Goal: Task Accomplishment & Management: Use online tool/utility

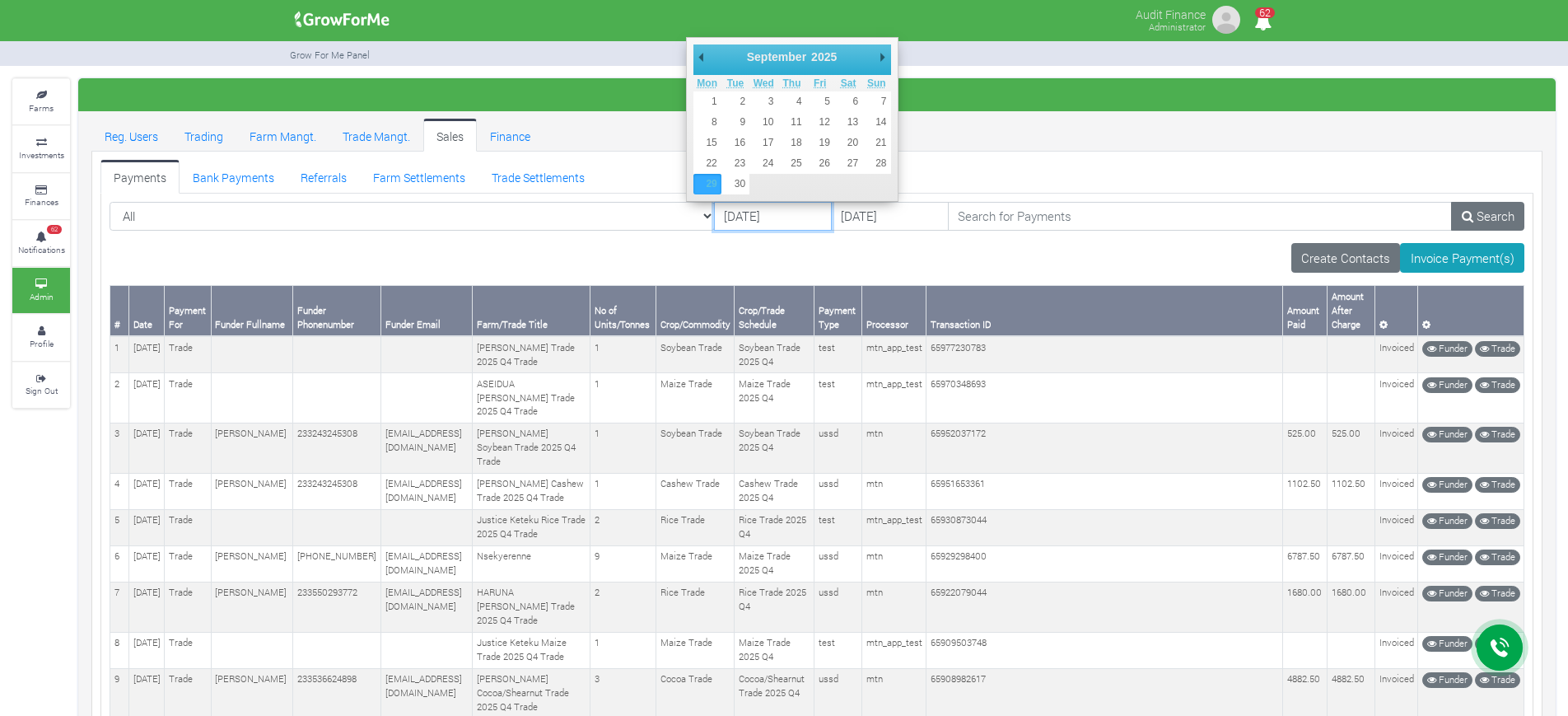
click at [715, 215] on input "29/09/2025" at bounding box center [774, 217] width 118 height 30
type input "01/10/2025"
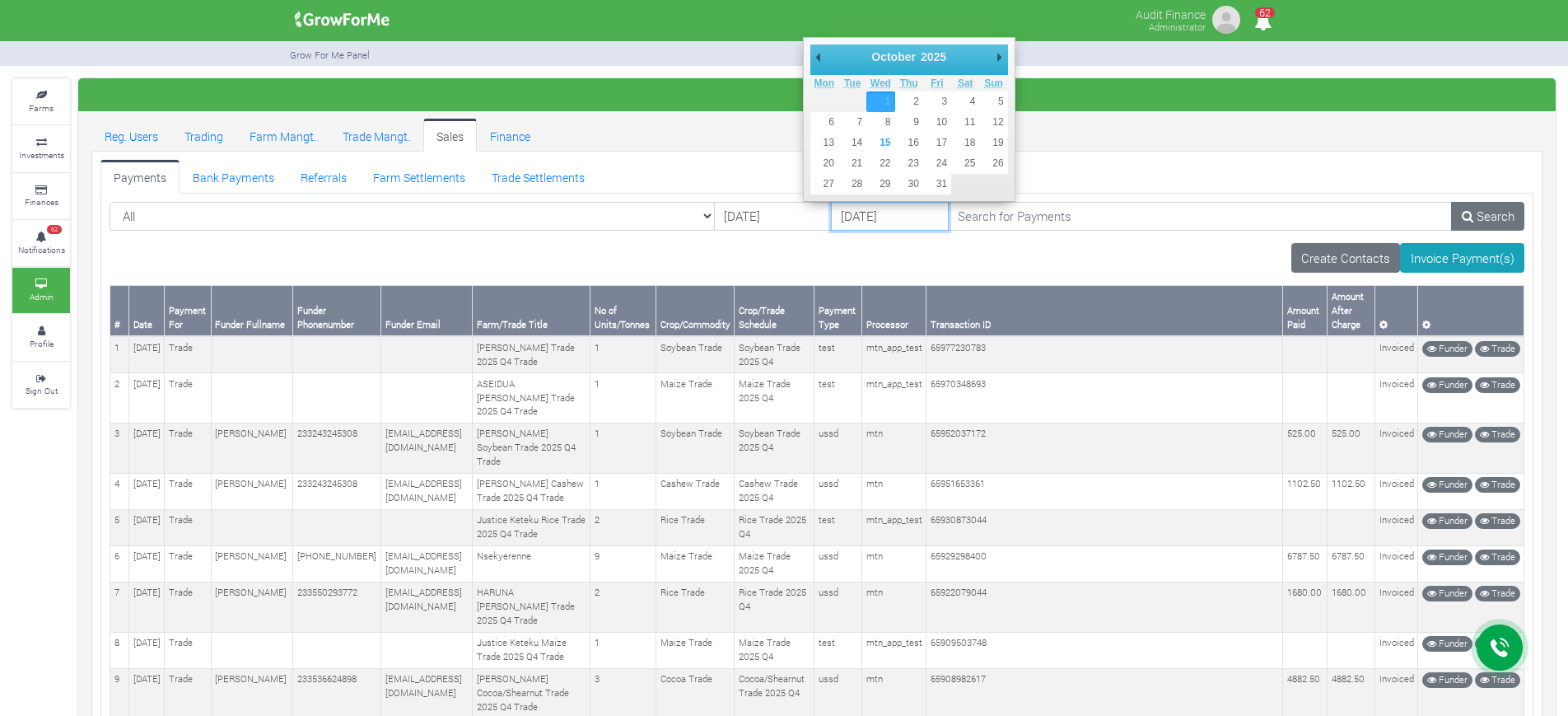
click at [831, 222] on input "01/10/2025" at bounding box center [890, 217] width 118 height 30
type input "09/10/2025"
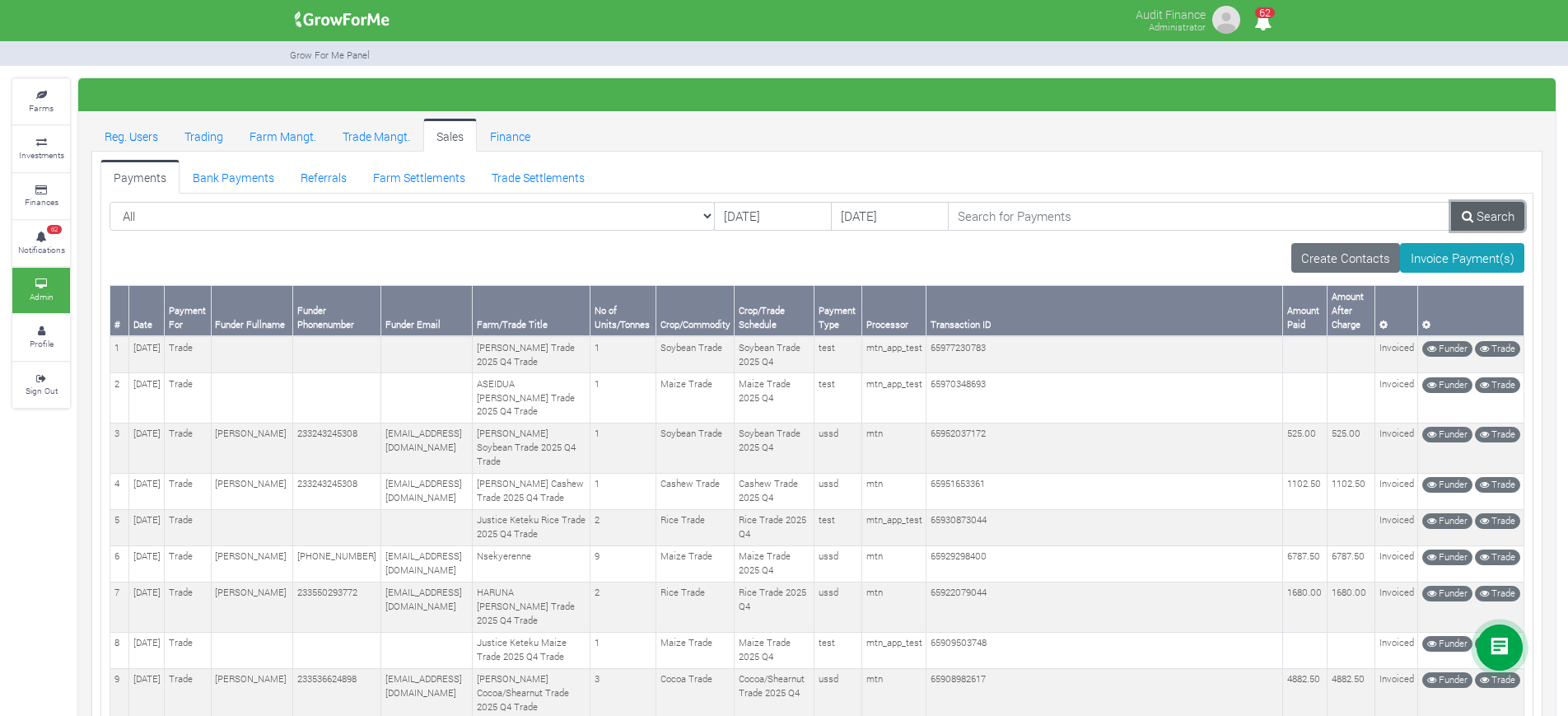
click at [1474, 228] on link "Search" at bounding box center [1488, 217] width 73 height 30
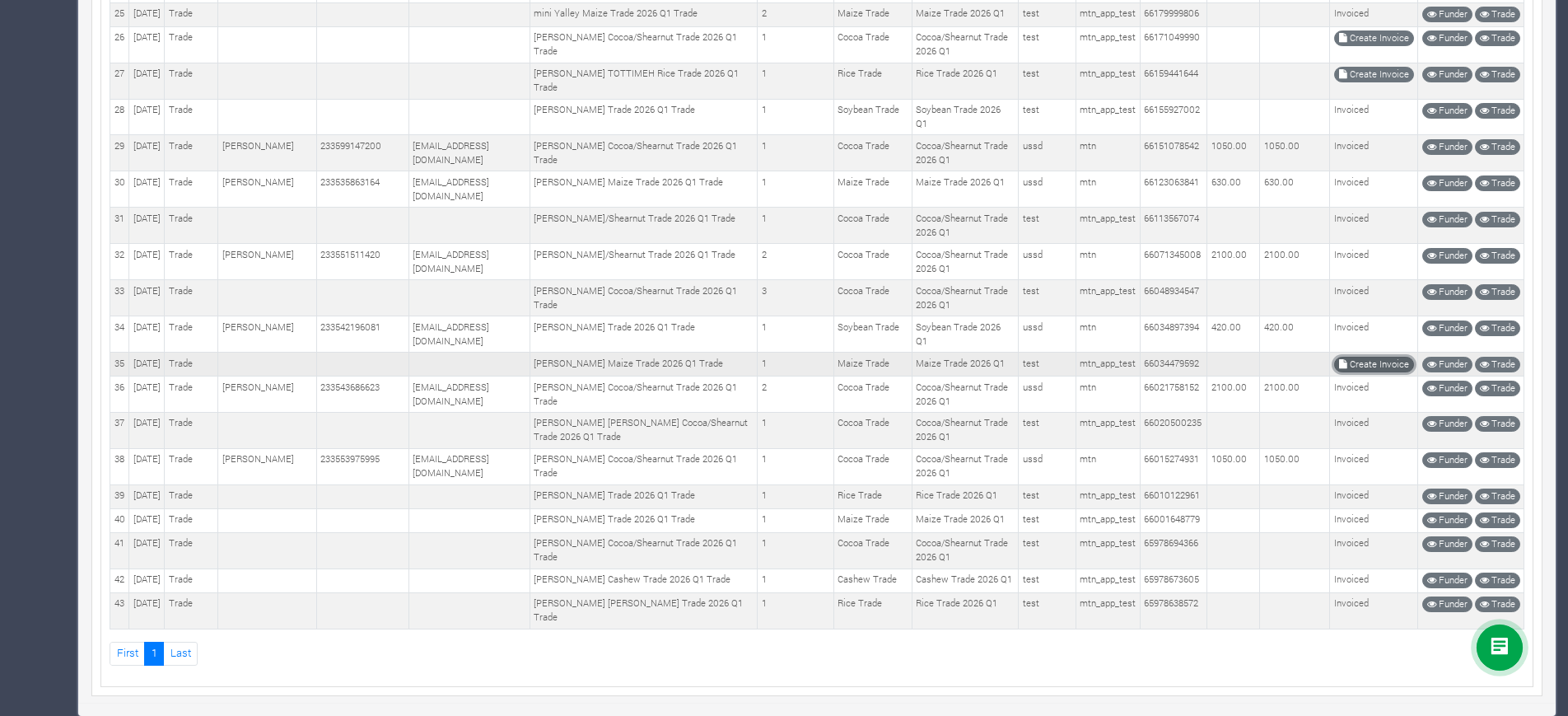
click at [1361, 357] on link "Create Invoice" at bounding box center [1374, 364] width 80 height 16
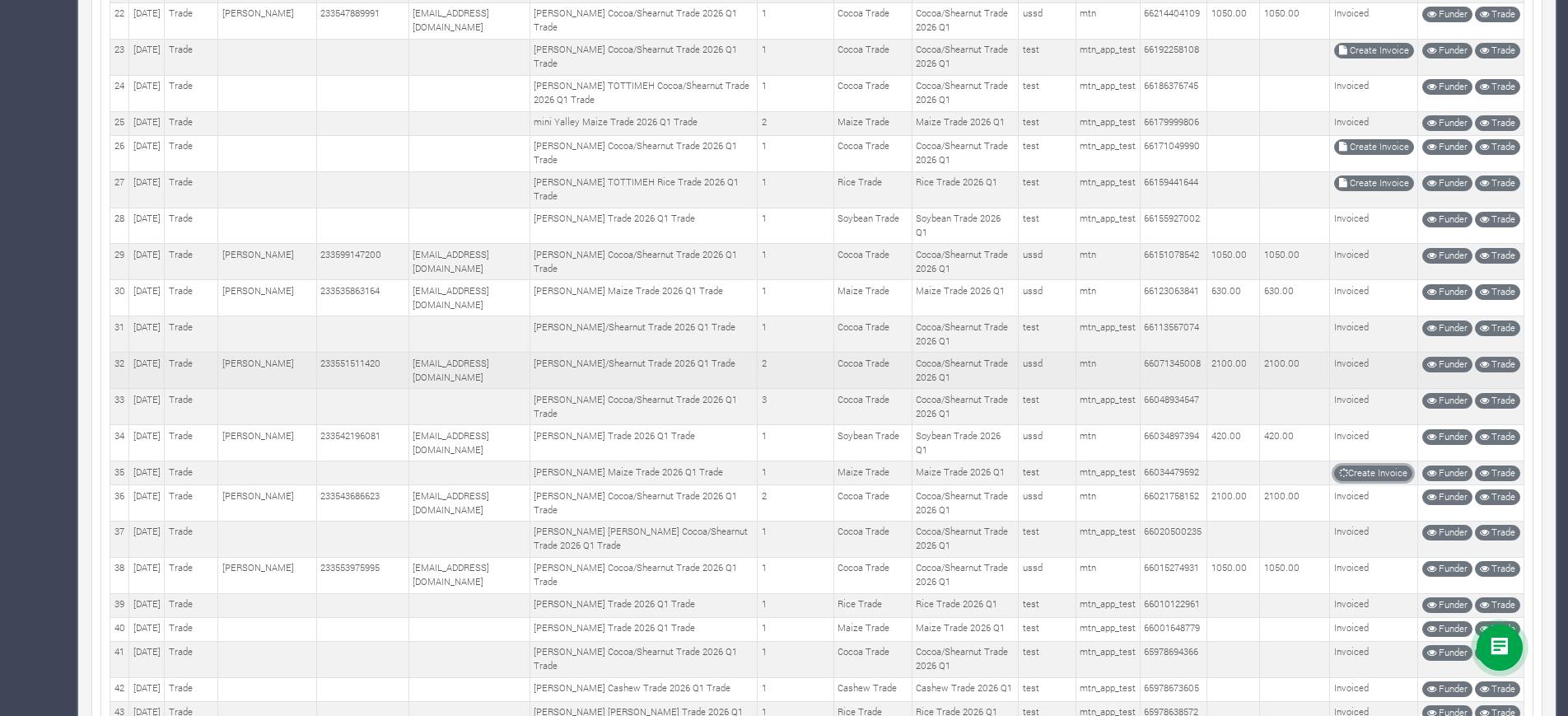
scroll to position [1060, 0]
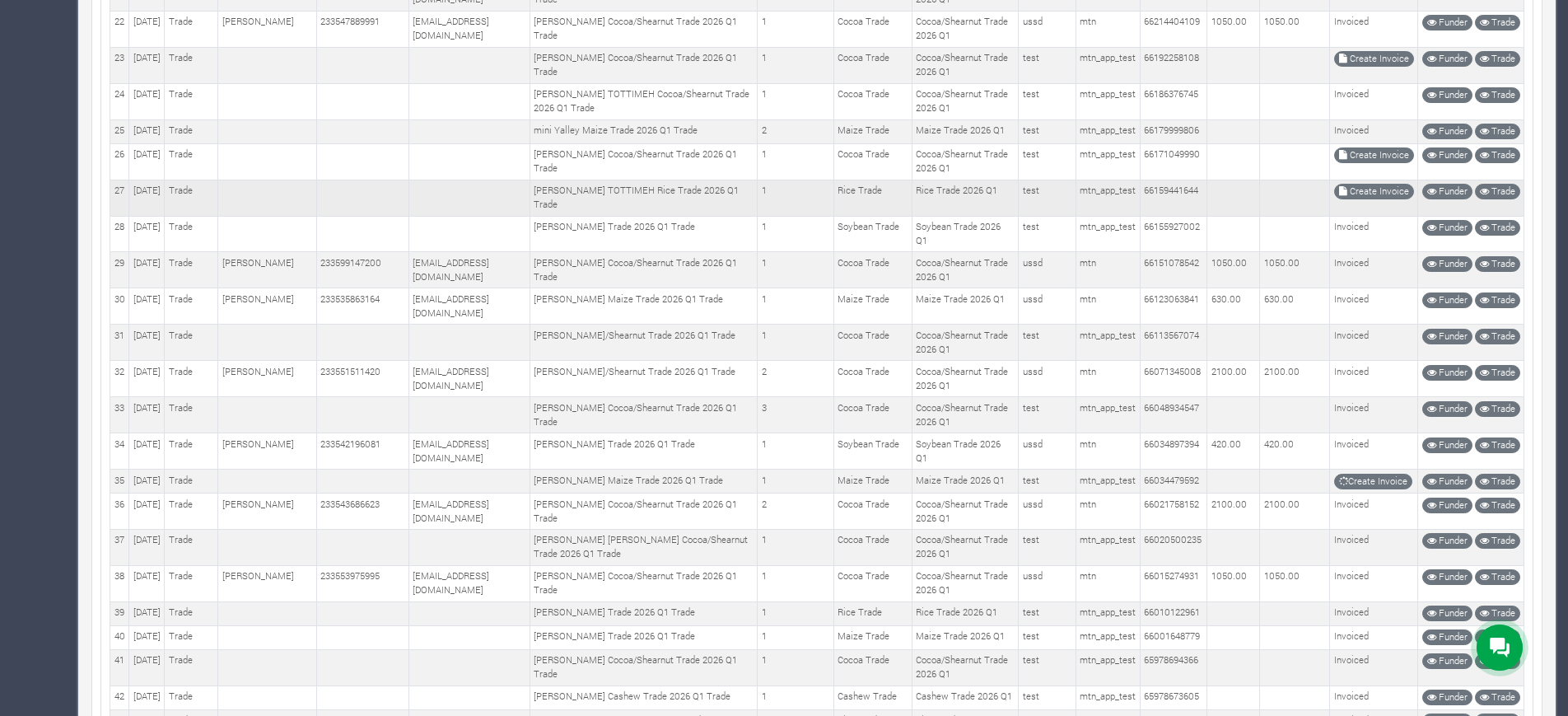
click at [1360, 216] on td "Create Invoice" at bounding box center [1375, 197] width 89 height 36
click at [1362, 200] on link "Create Invoice" at bounding box center [1374, 192] width 80 height 16
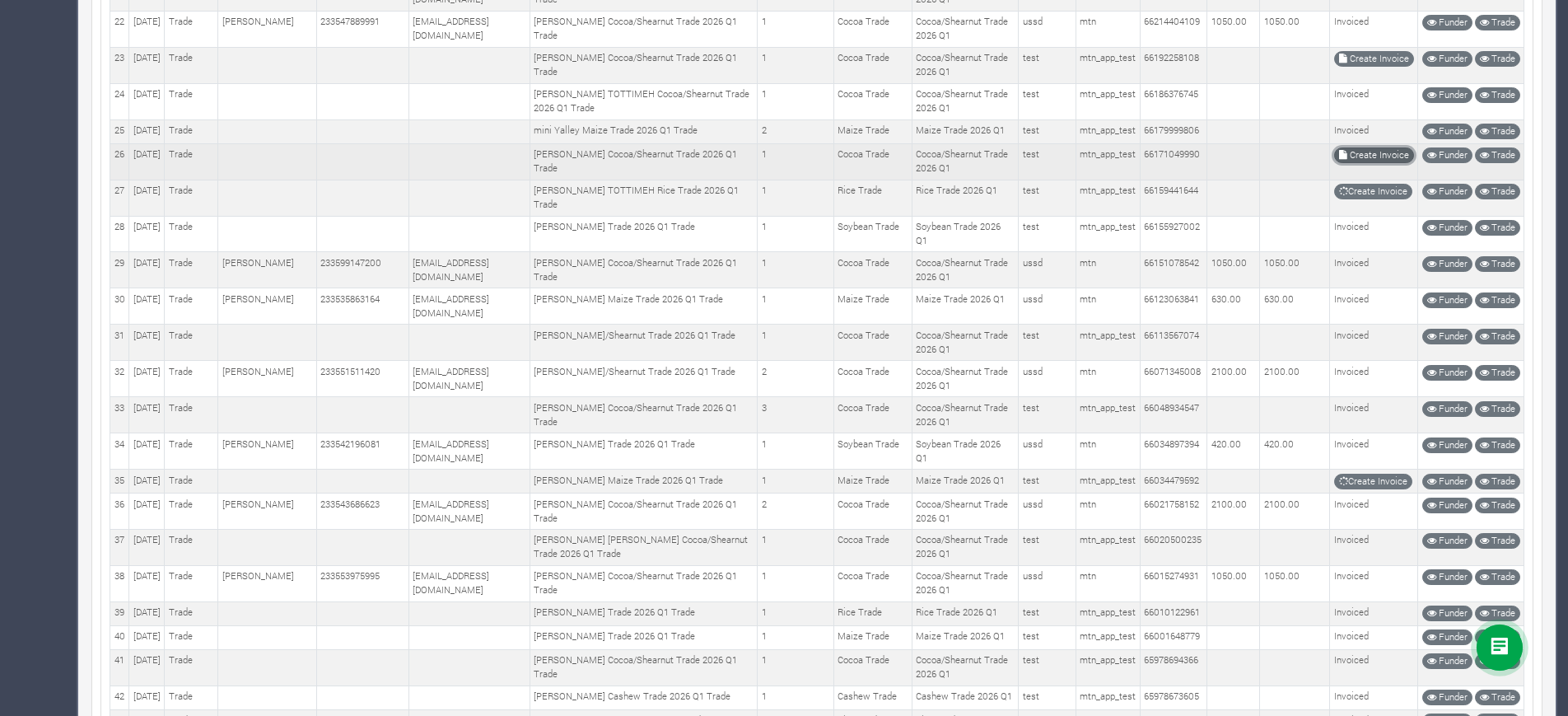
click at [1377, 163] on link "Create Invoice" at bounding box center [1374, 156] width 80 height 16
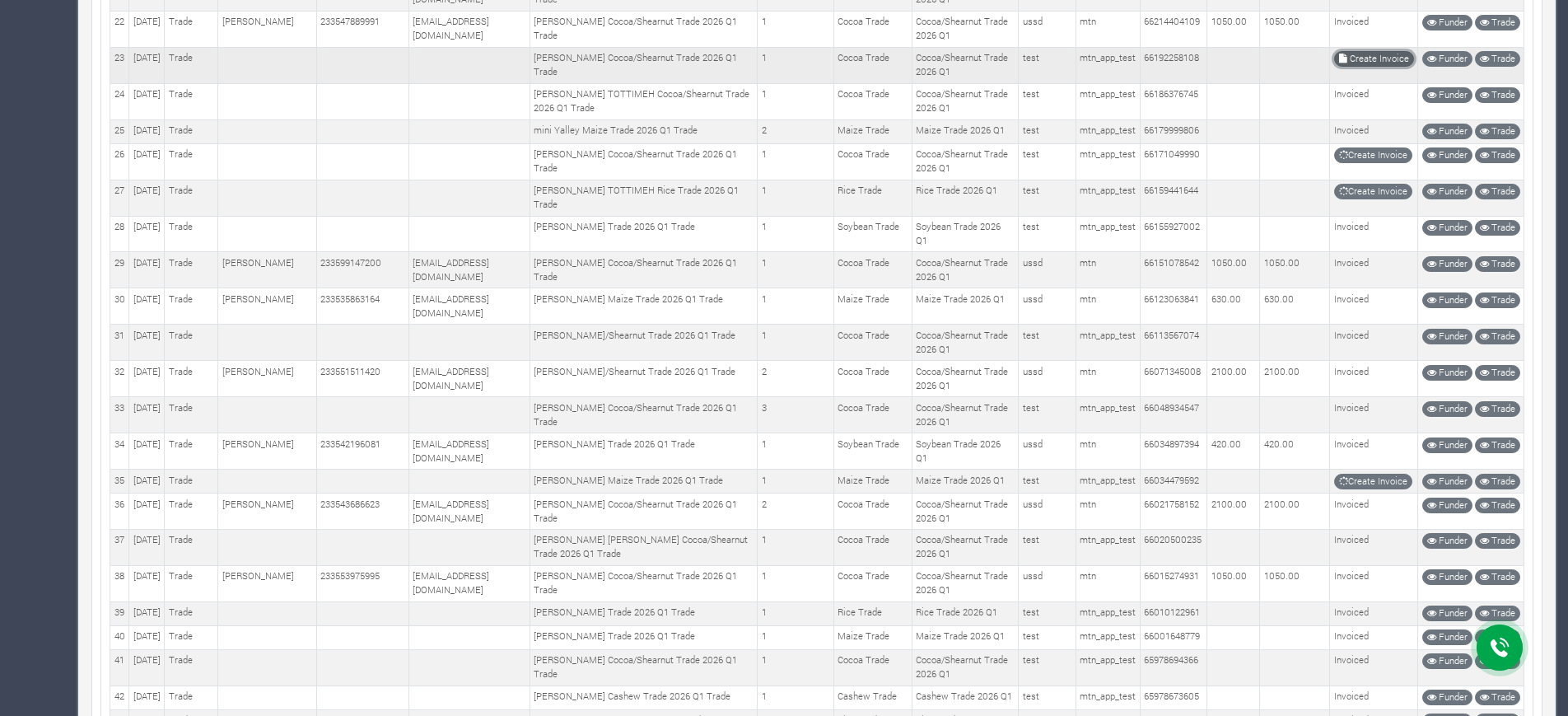
click at [1344, 67] on link "Create Invoice" at bounding box center [1374, 59] width 80 height 16
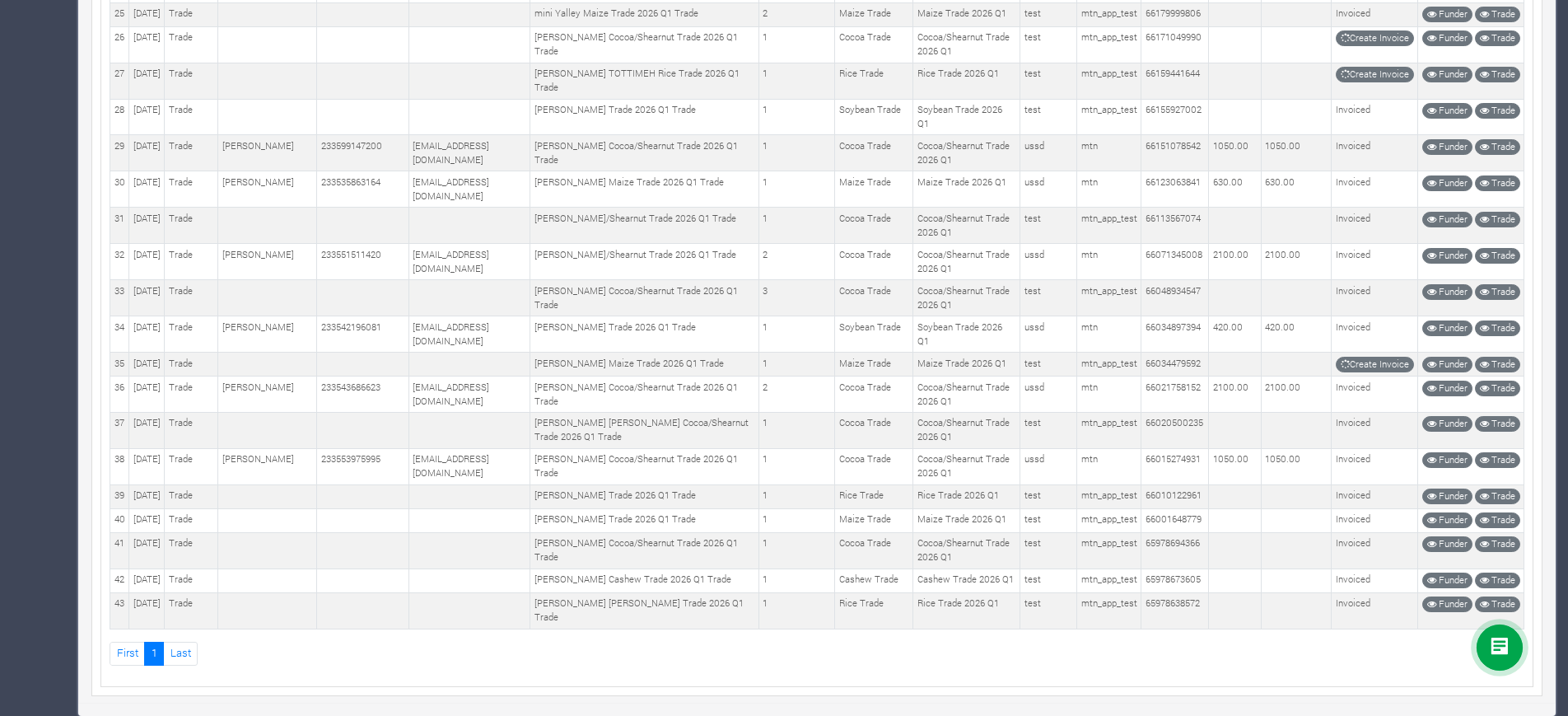
scroll to position [0, 0]
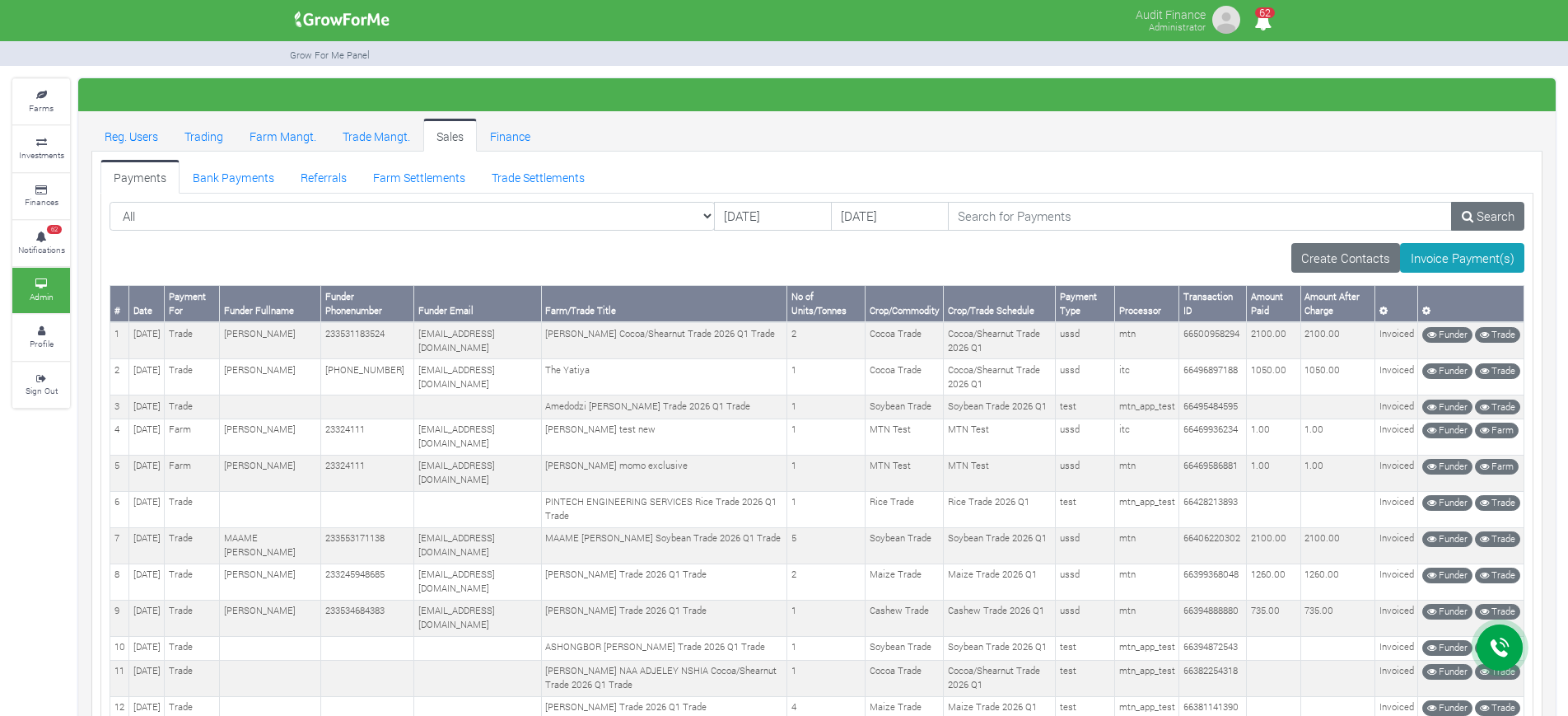
drag, startPoint x: 1408, startPoint y: 617, endPoint x: 113, endPoint y: 305, distance: 1332.1
copy table "# Date Payment For Funder Fullname Funder Phonenumber Funder Email Farm/Trade T…"
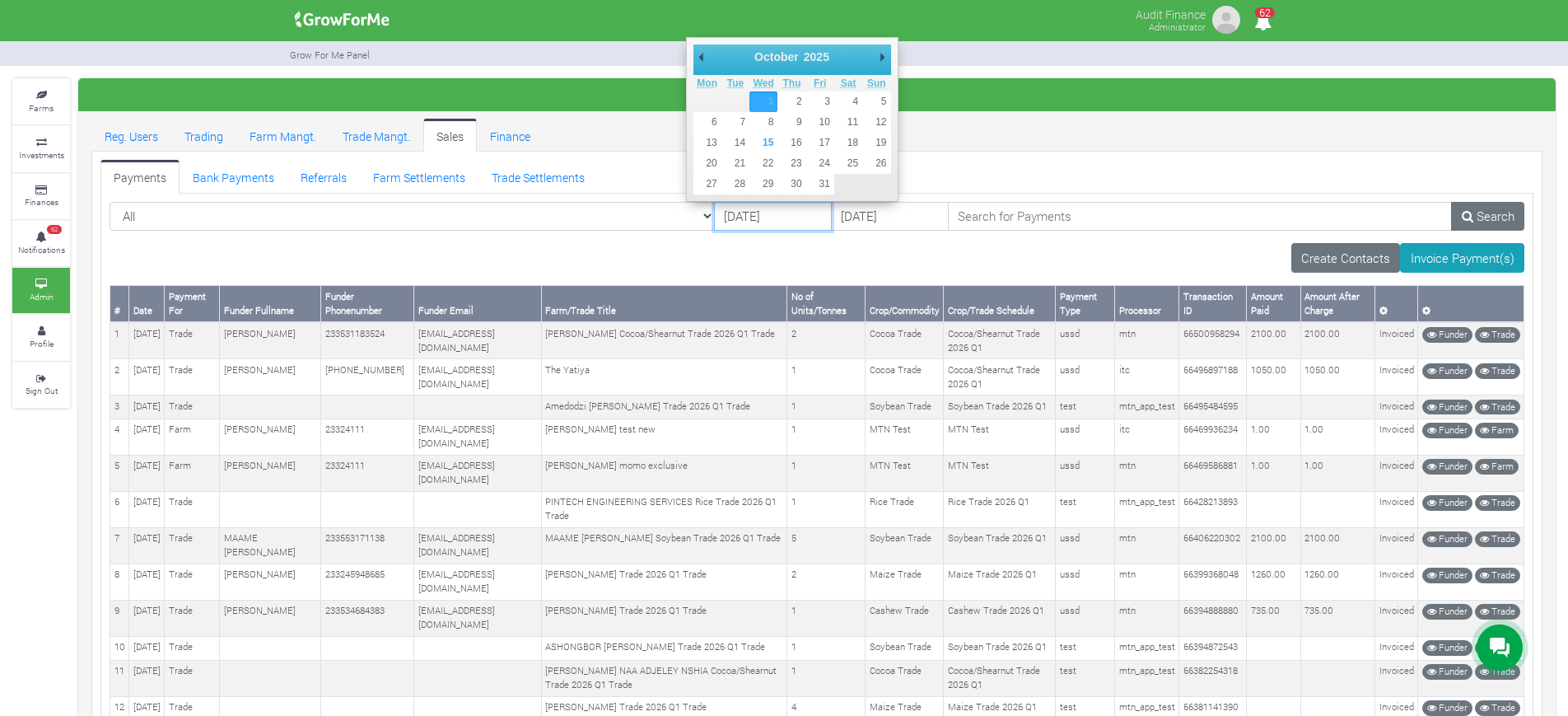
click at [715, 215] on input "[DATE]" at bounding box center [774, 217] width 118 height 30
type input "10/10/2025"
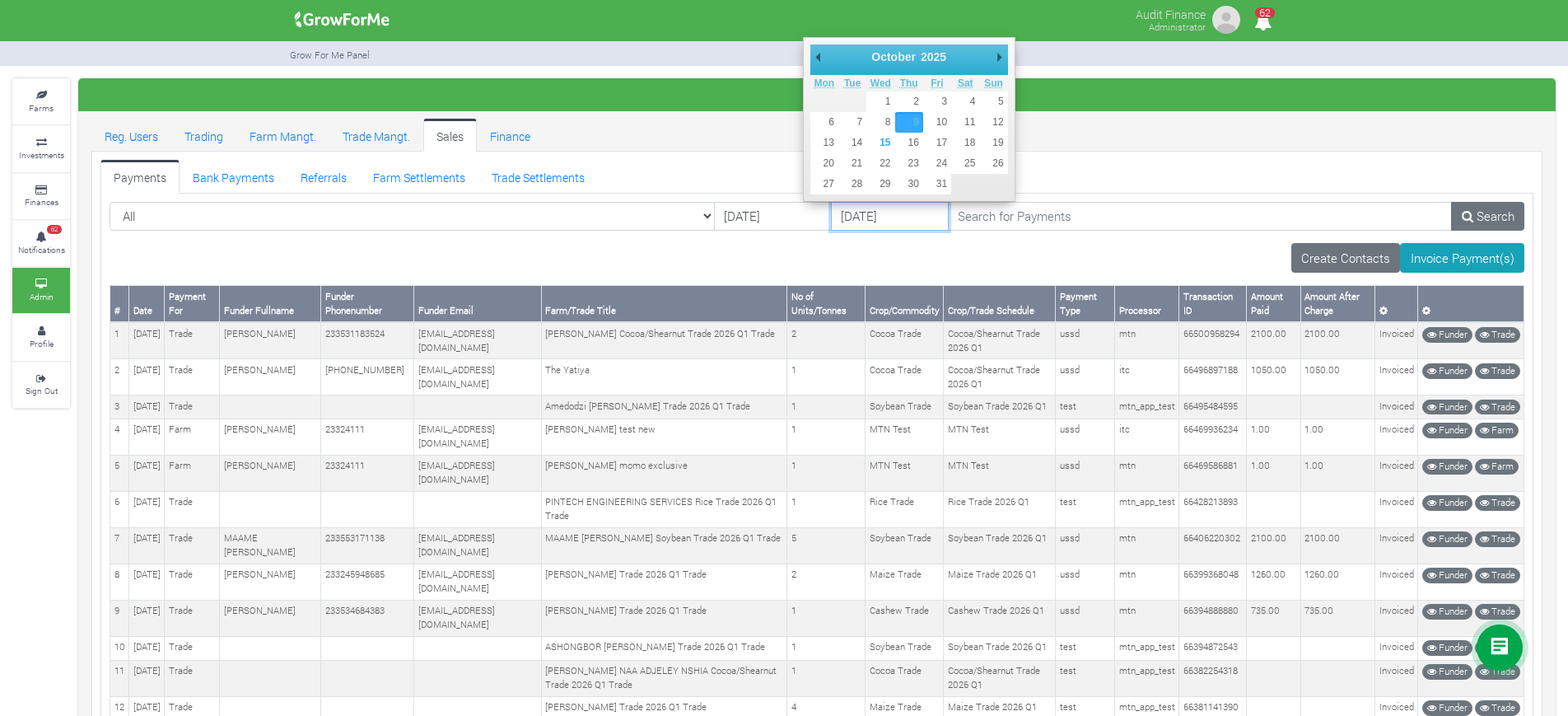
click at [831, 214] on input "[DATE]" at bounding box center [890, 217] width 118 height 30
type input "15/10/2025"
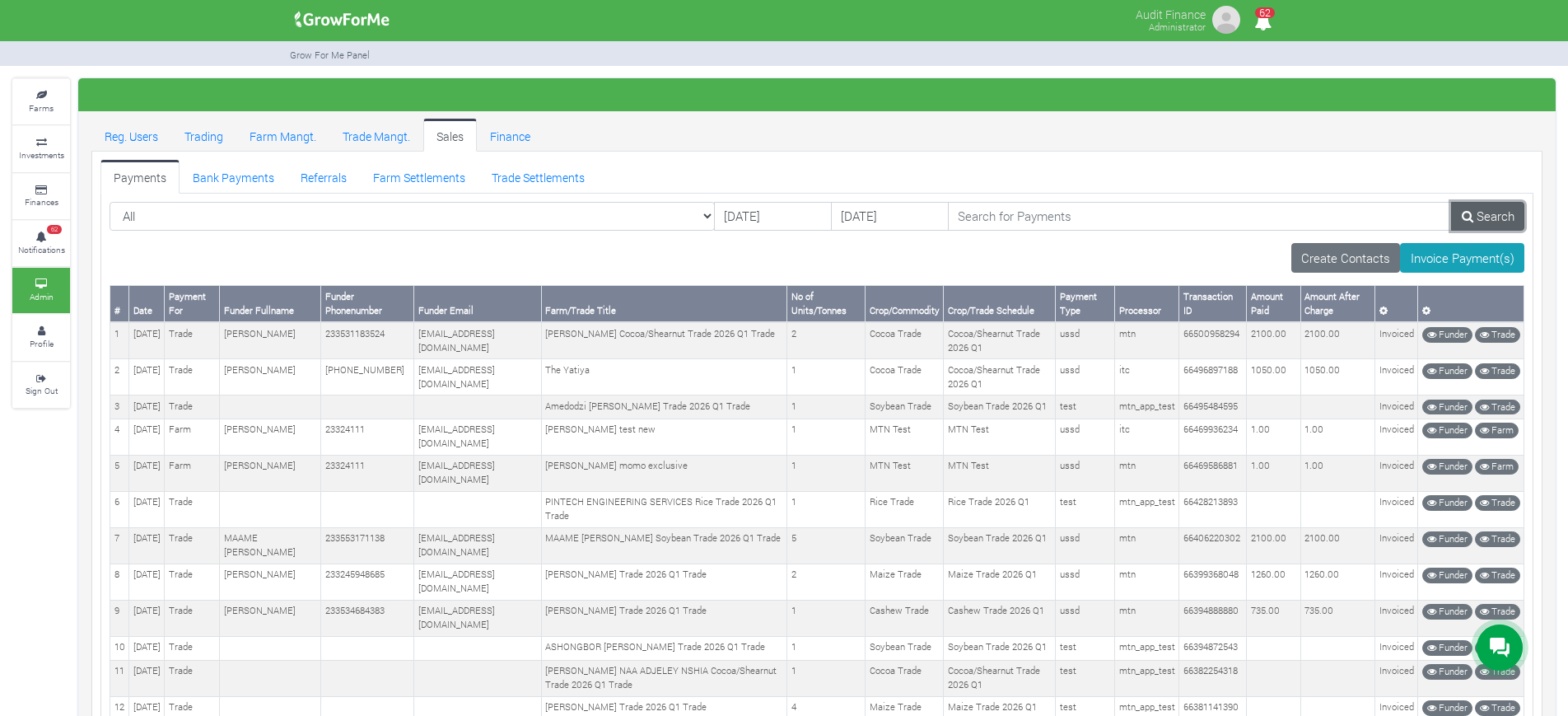
click at [1487, 220] on link "Search" at bounding box center [1488, 217] width 73 height 30
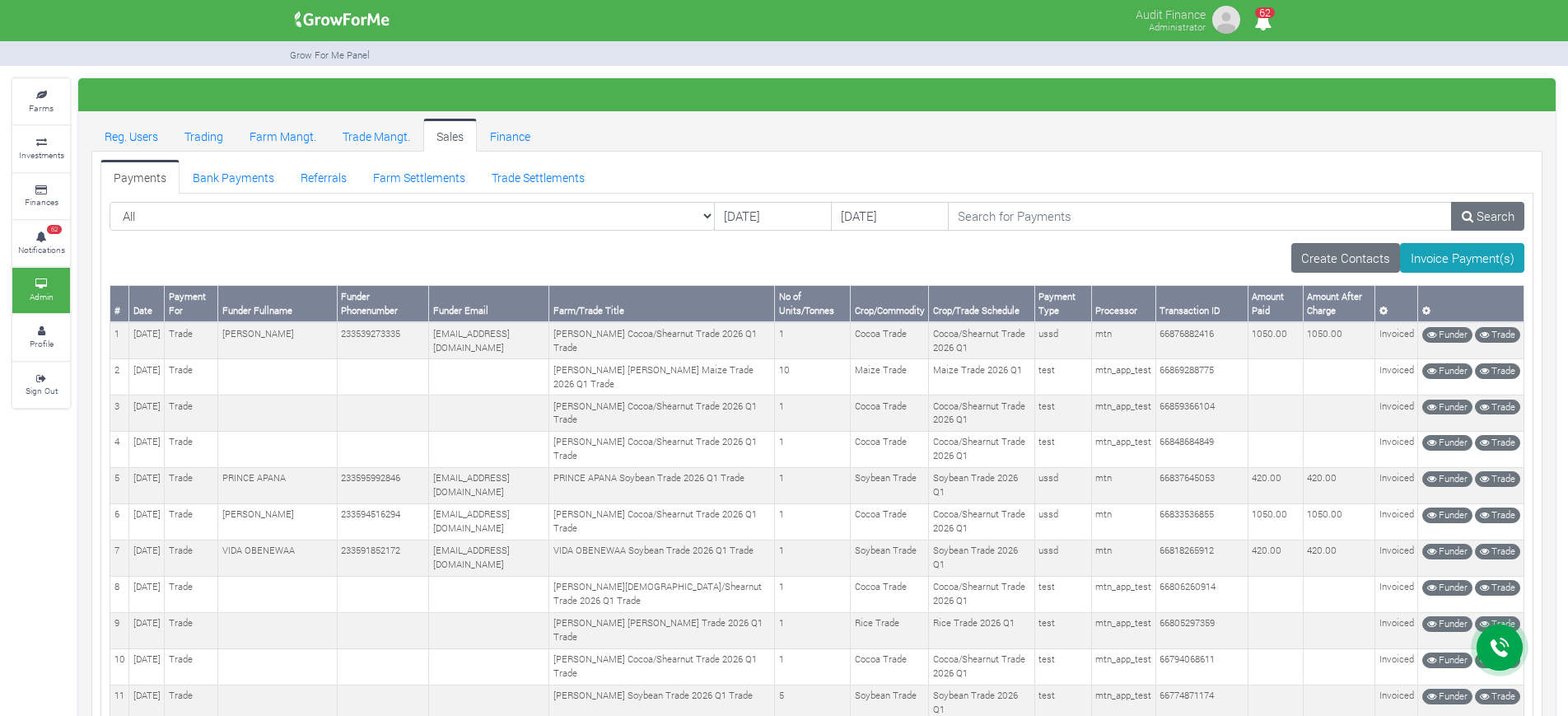
scroll to position [1, 0]
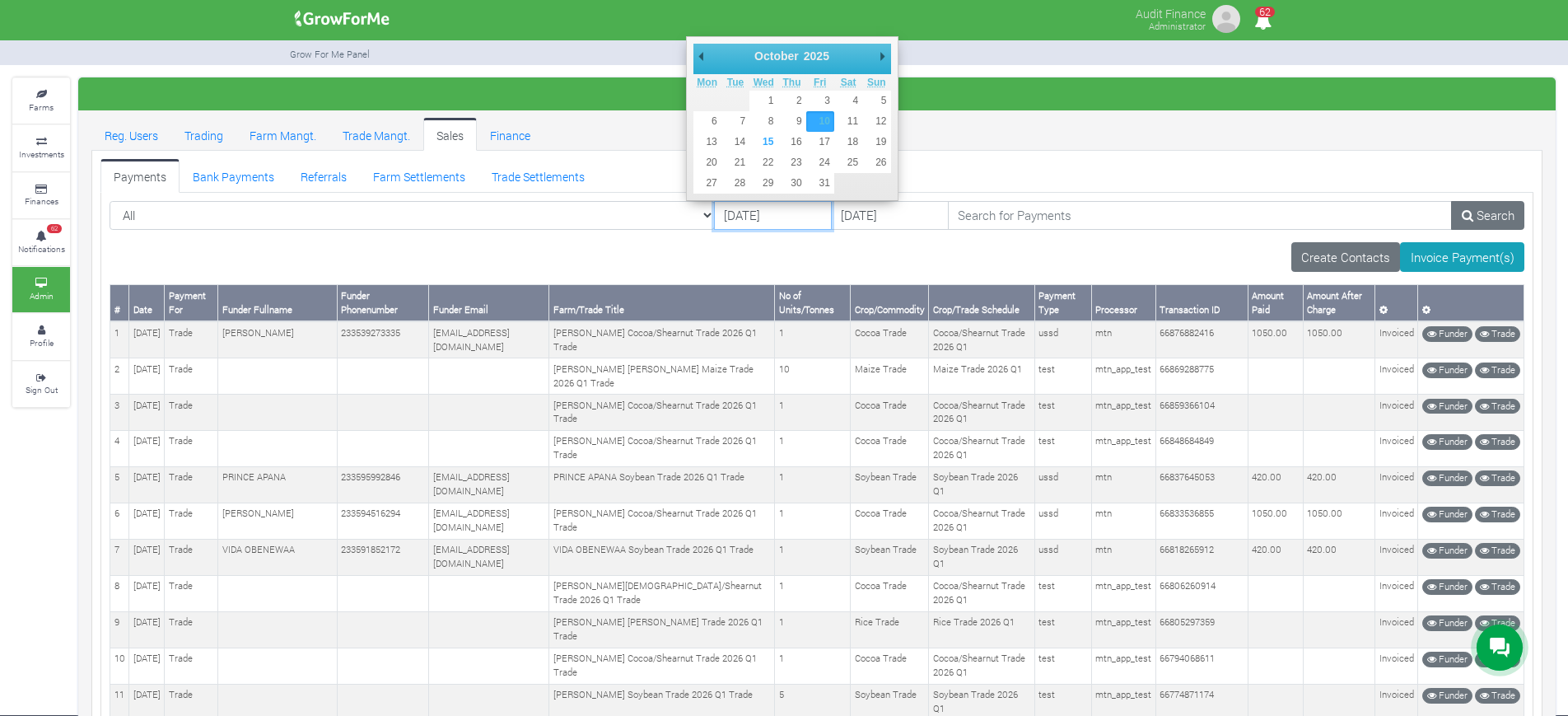
click at [715, 215] on input "10/10/2025" at bounding box center [774, 216] width 118 height 30
type input "14/10/2025"
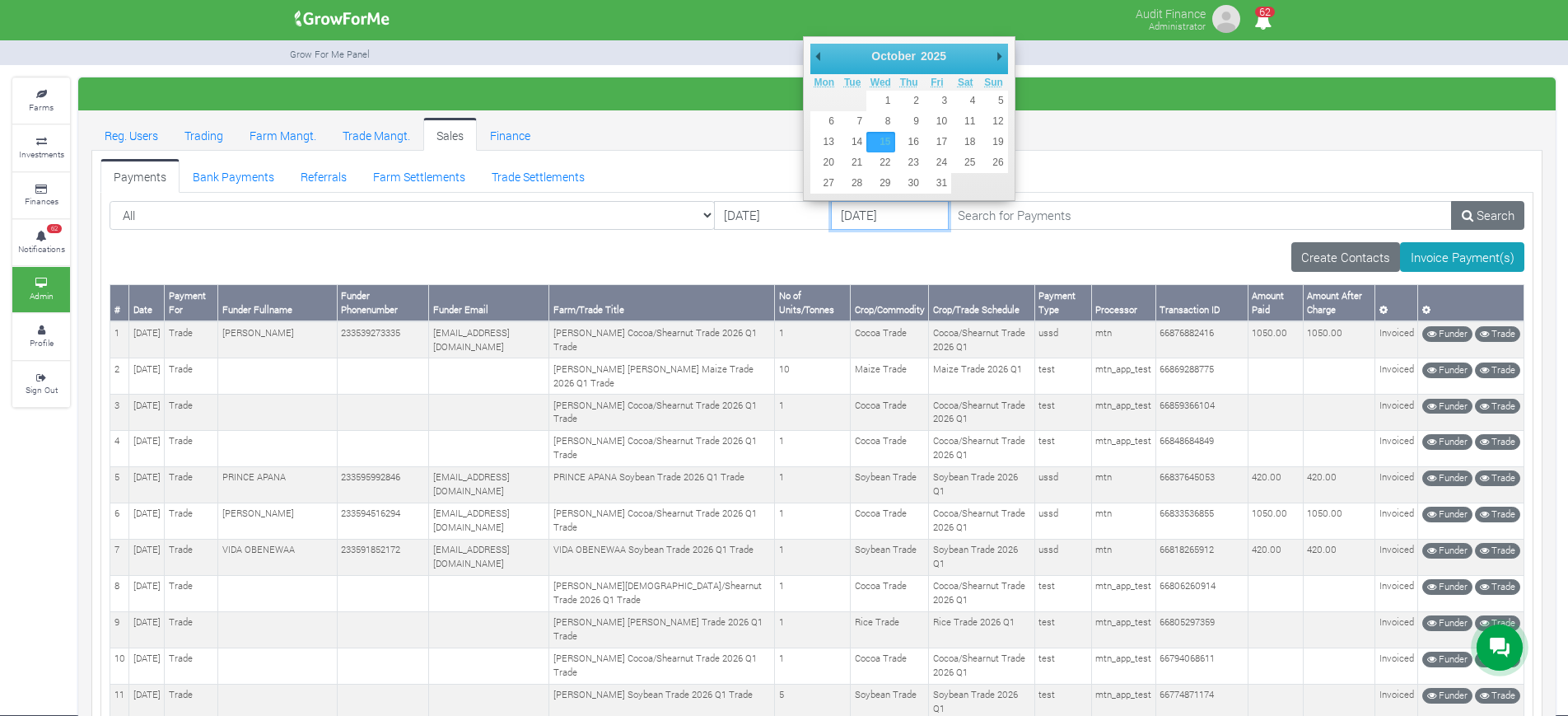
click at [831, 213] on input "15/10/2025" at bounding box center [890, 216] width 118 height 30
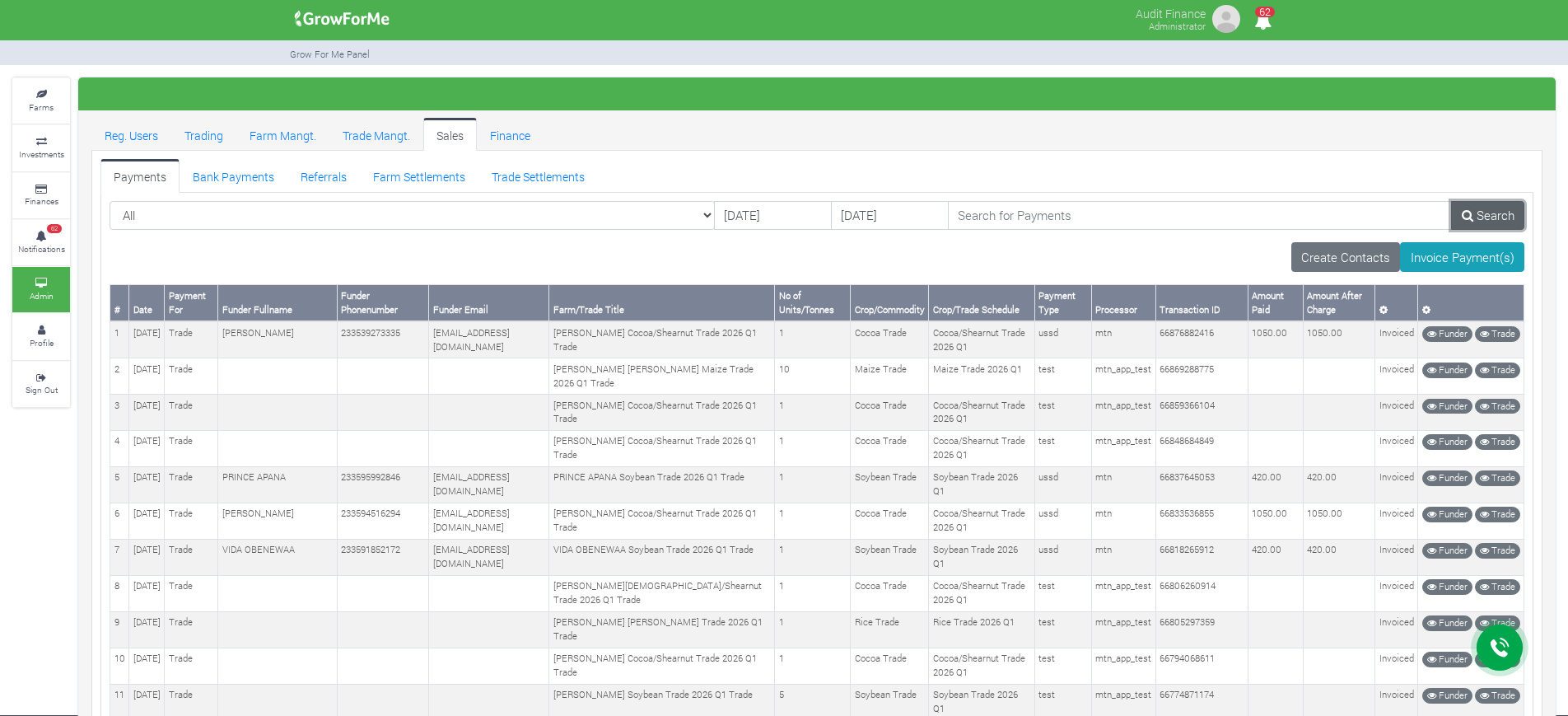
click at [1479, 216] on link "Search" at bounding box center [1488, 216] width 73 height 30
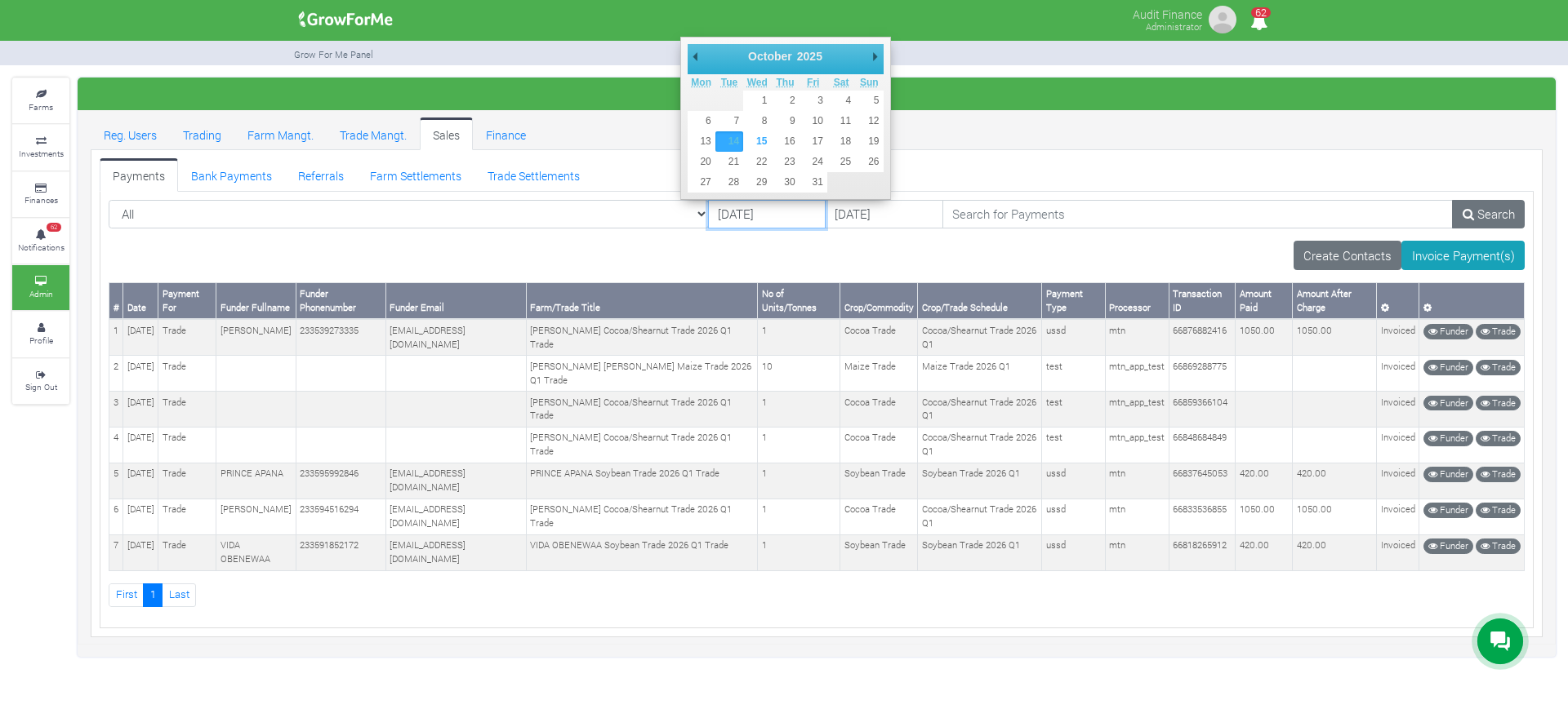
click at [708, 215] on input "14/10/2025" at bounding box center [767, 215] width 118 height 29
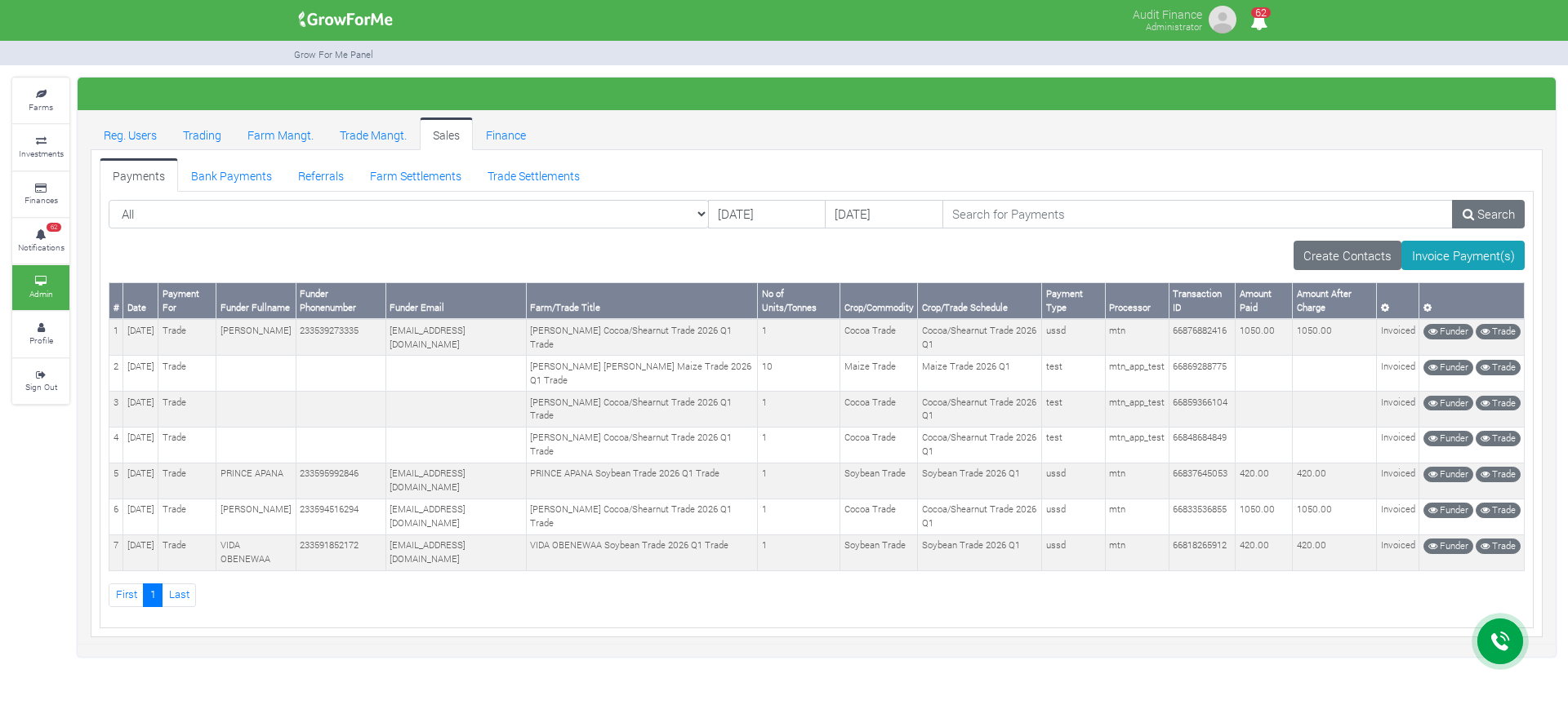
click at [745, 243] on div "Create Contacts Invoice Payment(s)" at bounding box center [816, 256] width 1416 height 29
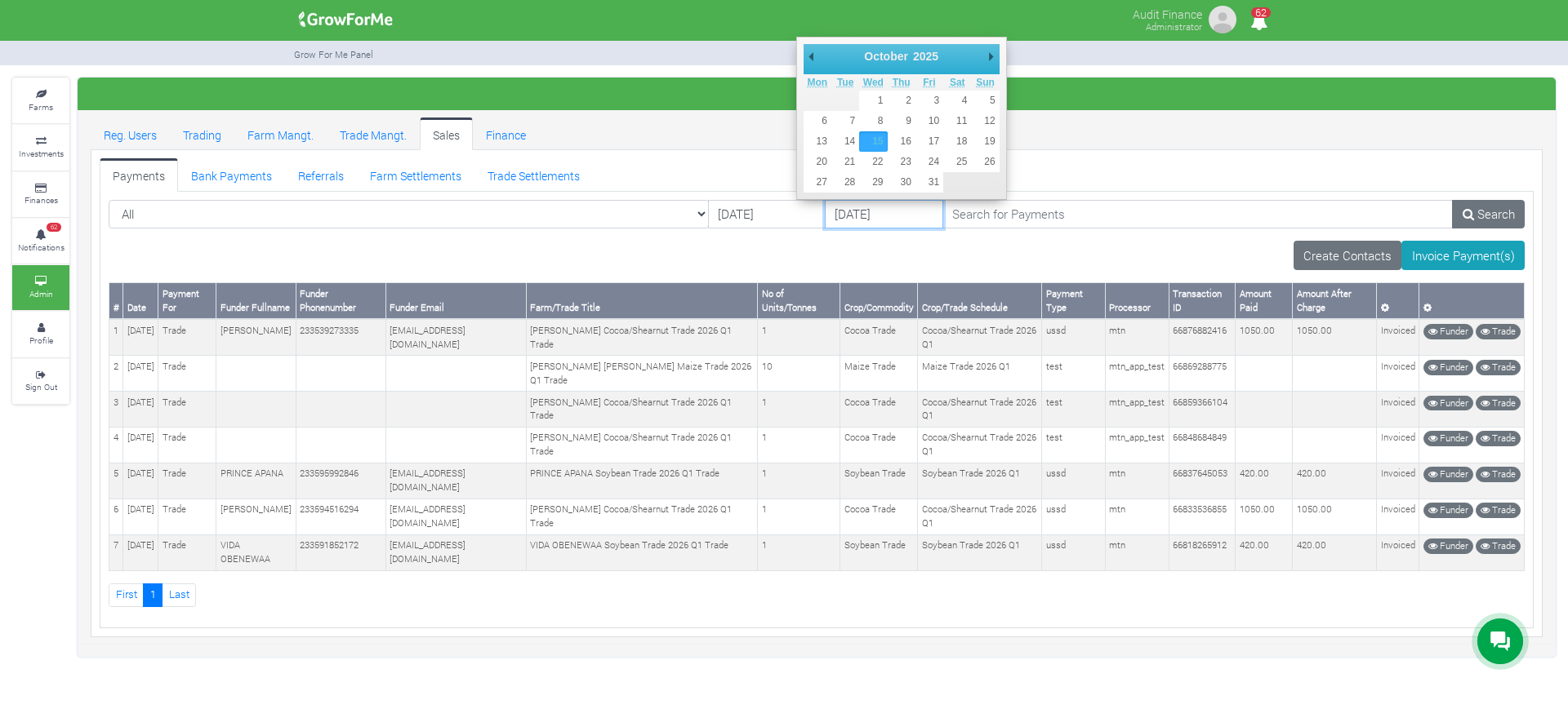
click at [824, 208] on input "15/10/2025" at bounding box center [883, 215] width 118 height 29
type input "16/10/2025"
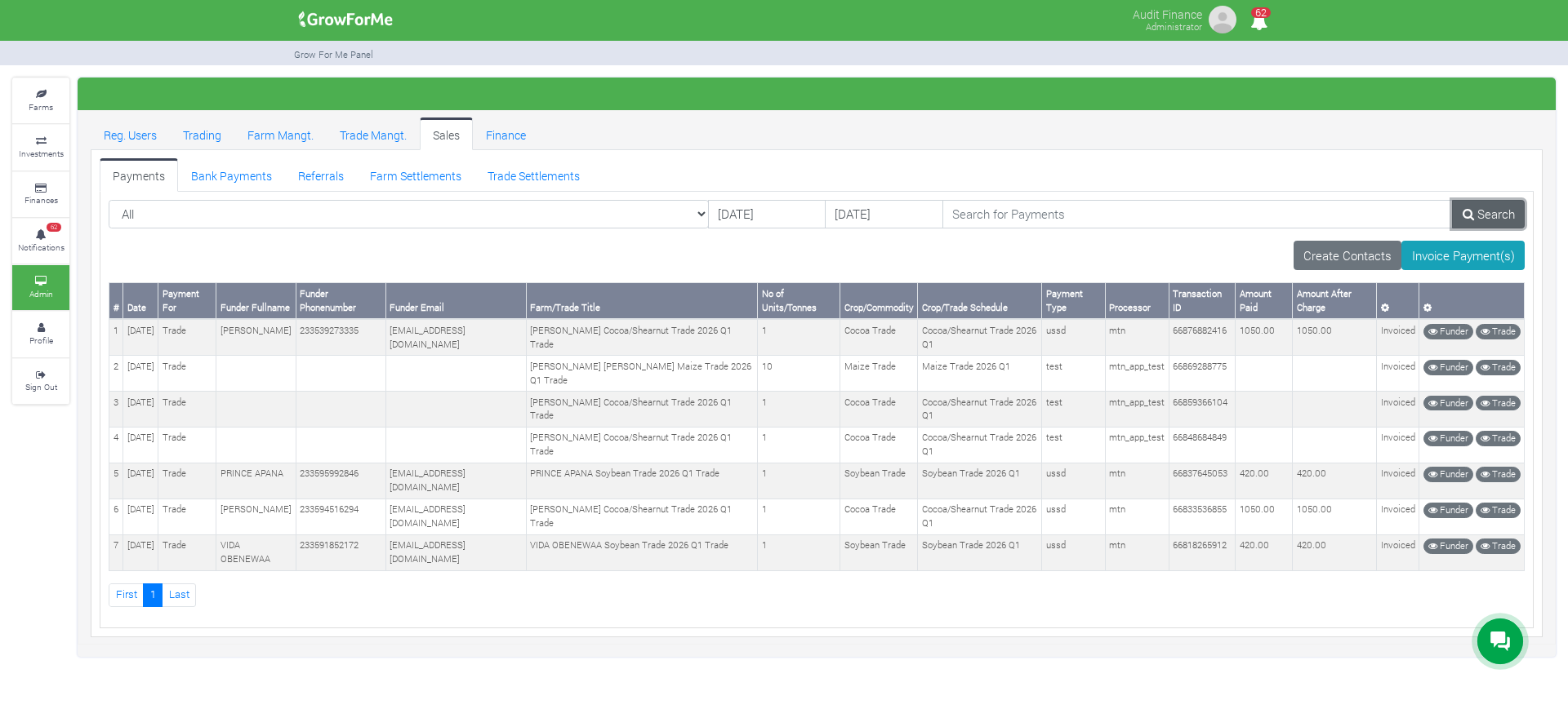
click at [1503, 213] on link "Search" at bounding box center [1488, 215] width 72 height 29
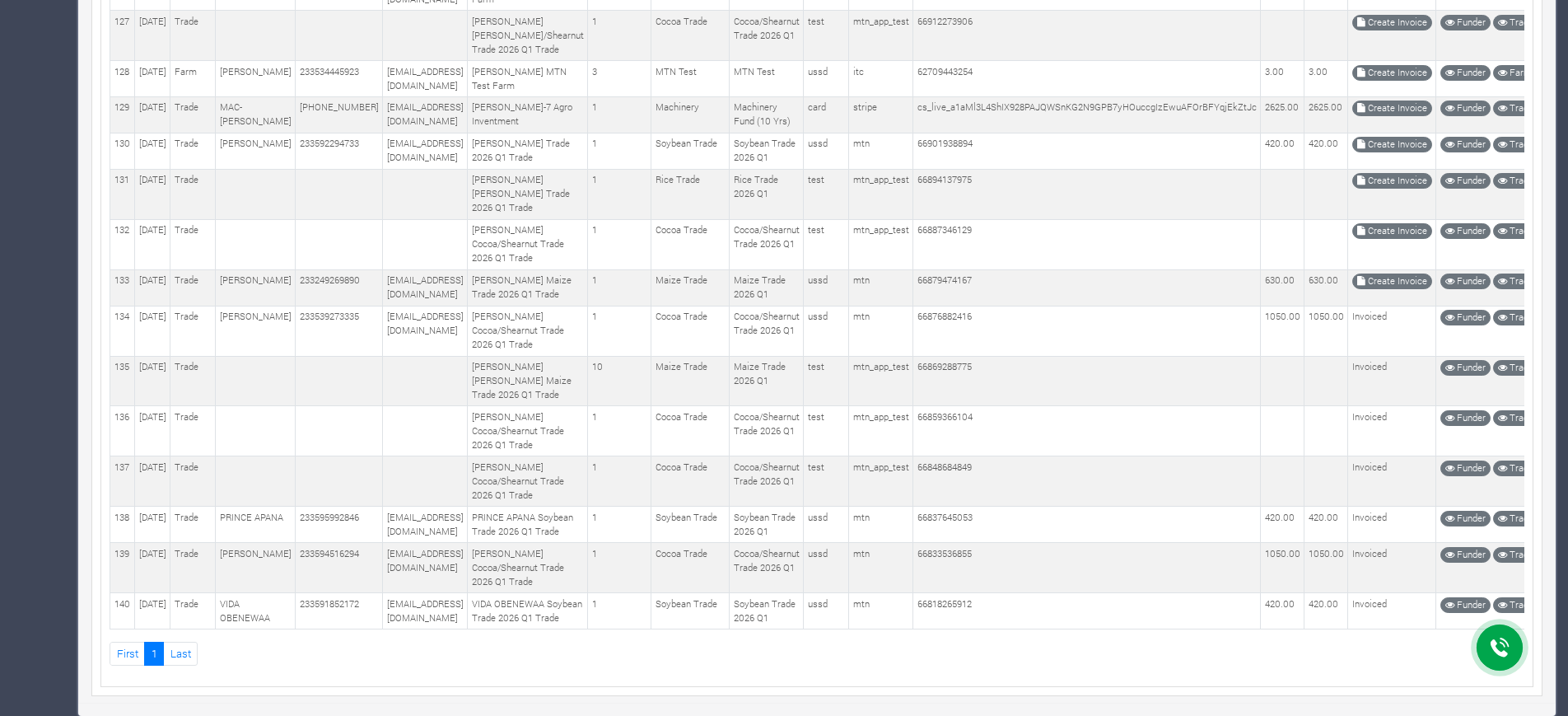
scroll to position [6997, 0]
click at [1391, 274] on link "Create Invoice" at bounding box center [1392, 282] width 80 height 16
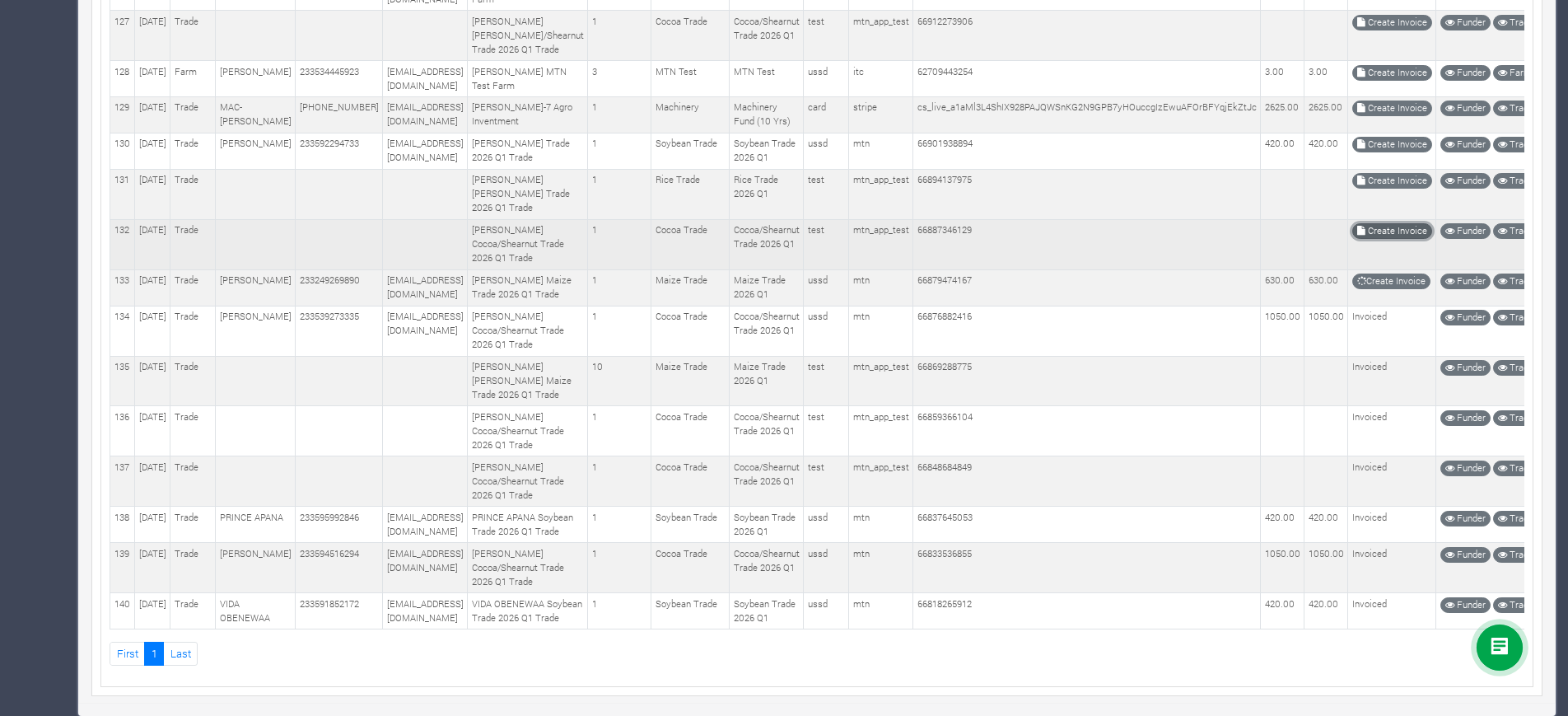
click at [1392, 224] on link "Create Invoice" at bounding box center [1392, 231] width 80 height 16
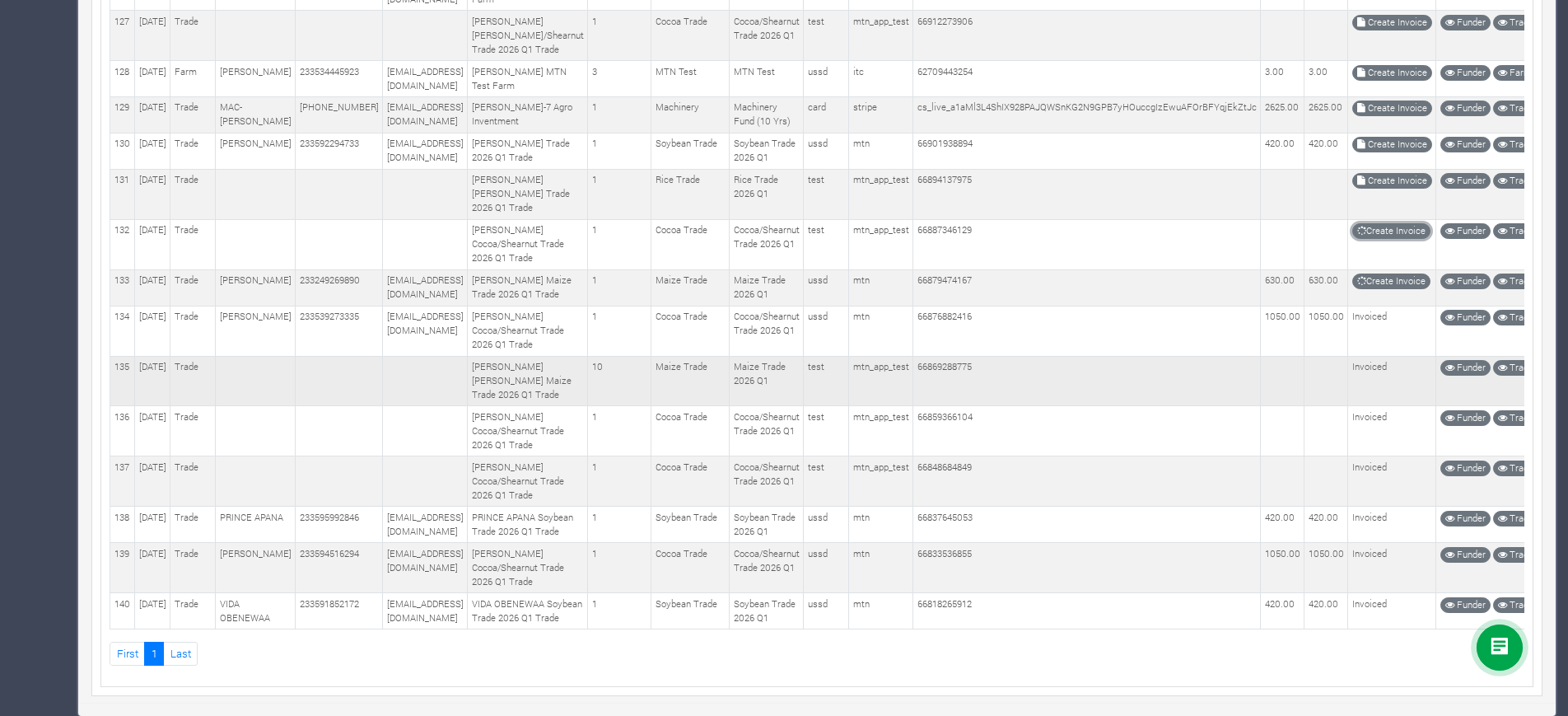
scroll to position [6870, 0]
click at [1369, 173] on link "Create Invoice" at bounding box center [1392, 181] width 80 height 16
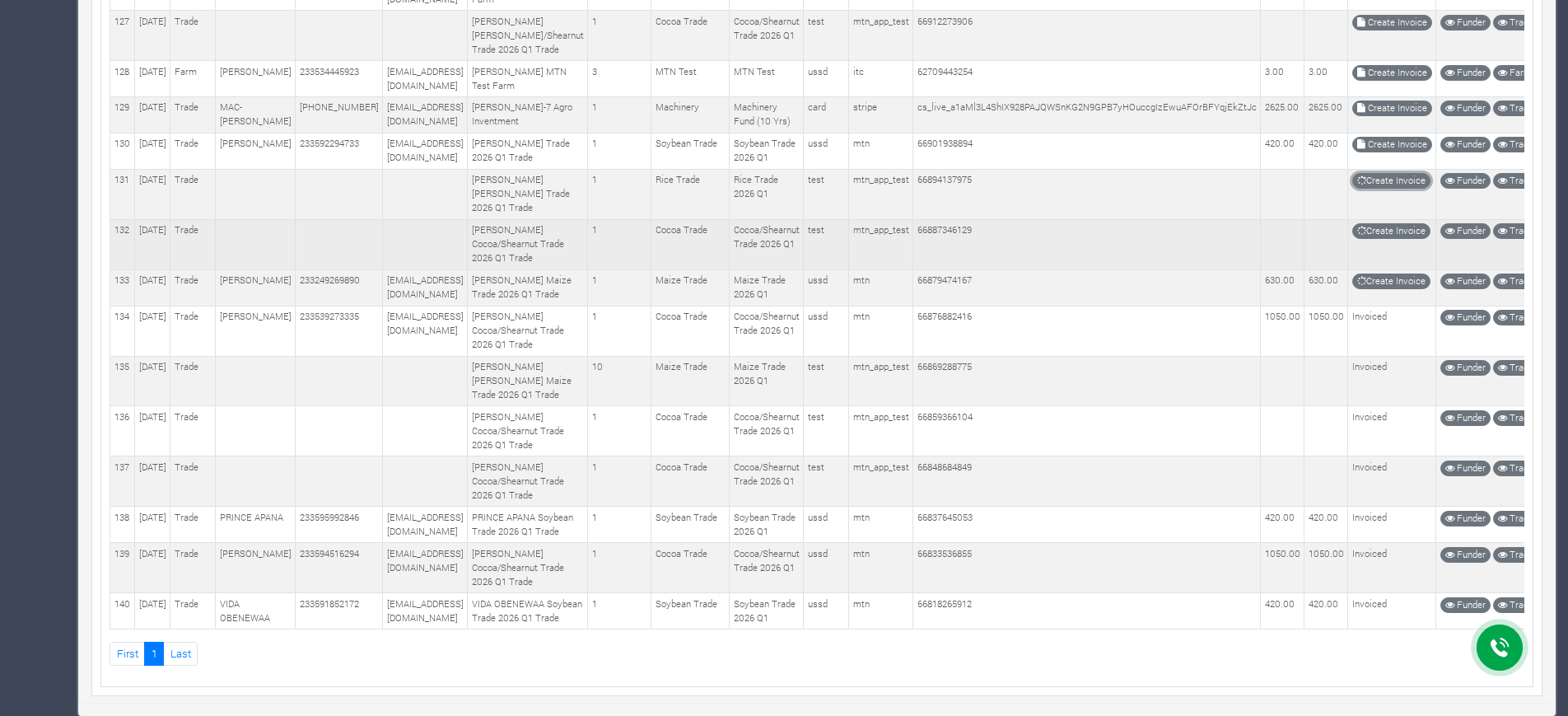
scroll to position [6755, 0]
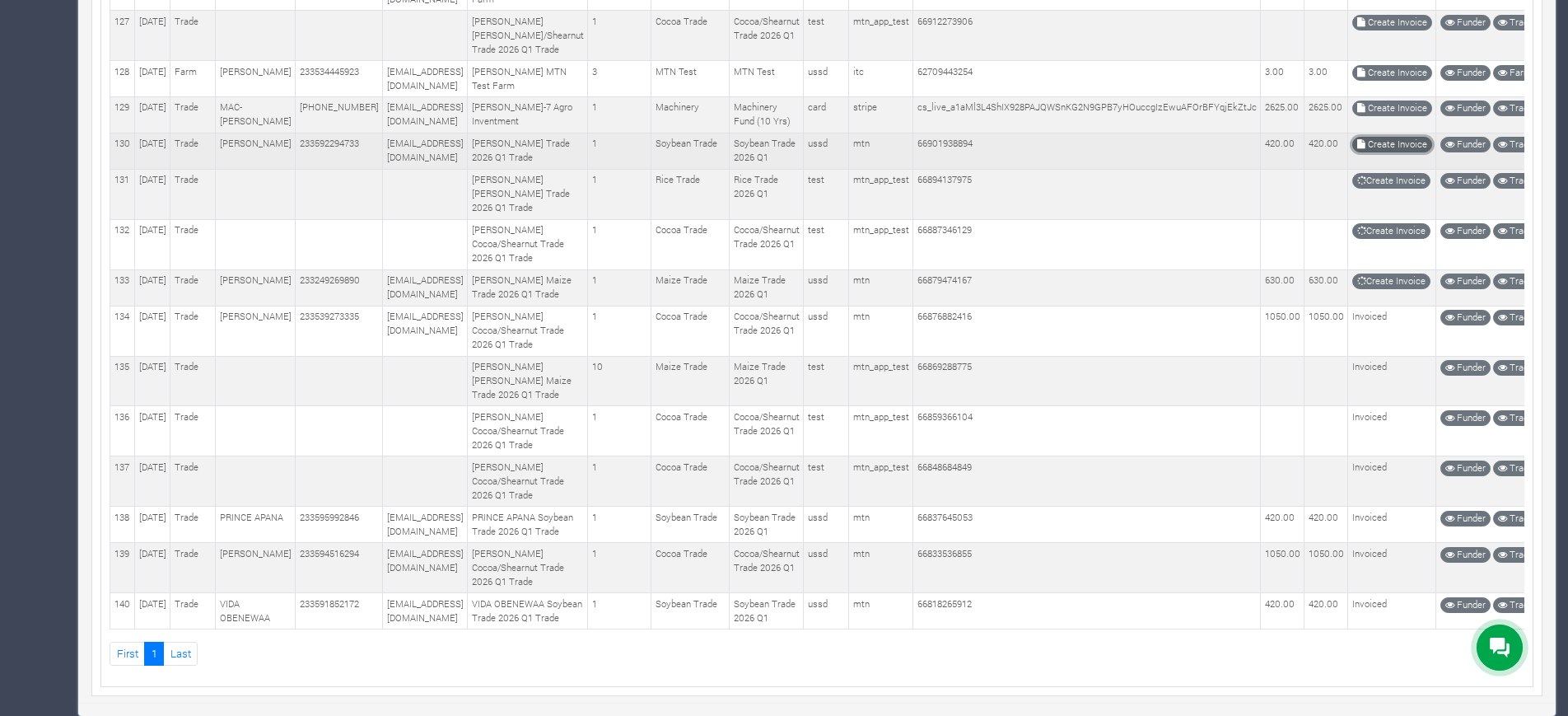
click at [1372, 153] on link "Create Invoice" at bounding box center [1392, 145] width 80 height 16
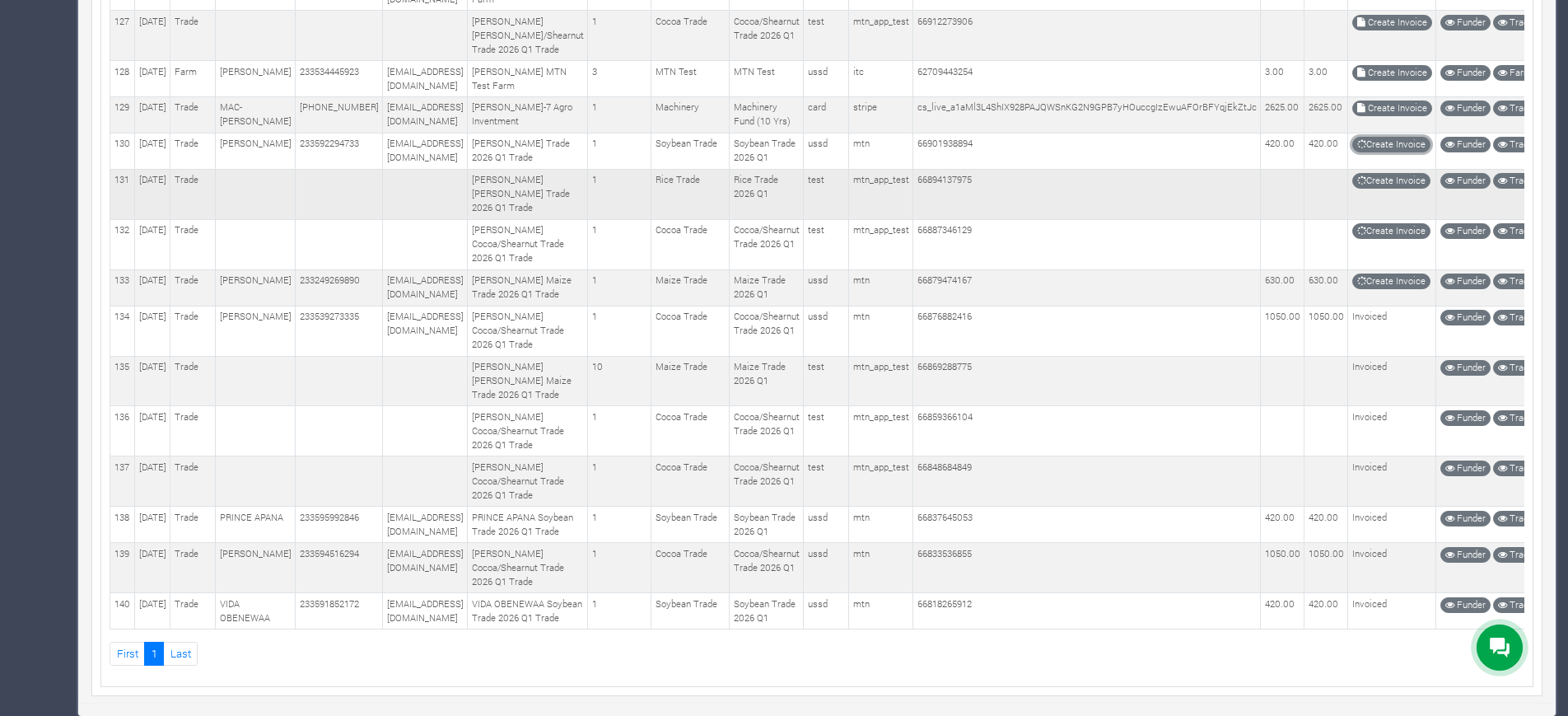
scroll to position [6684, 0]
click at [1370, 116] on link "Create Invoice" at bounding box center [1392, 108] width 80 height 16
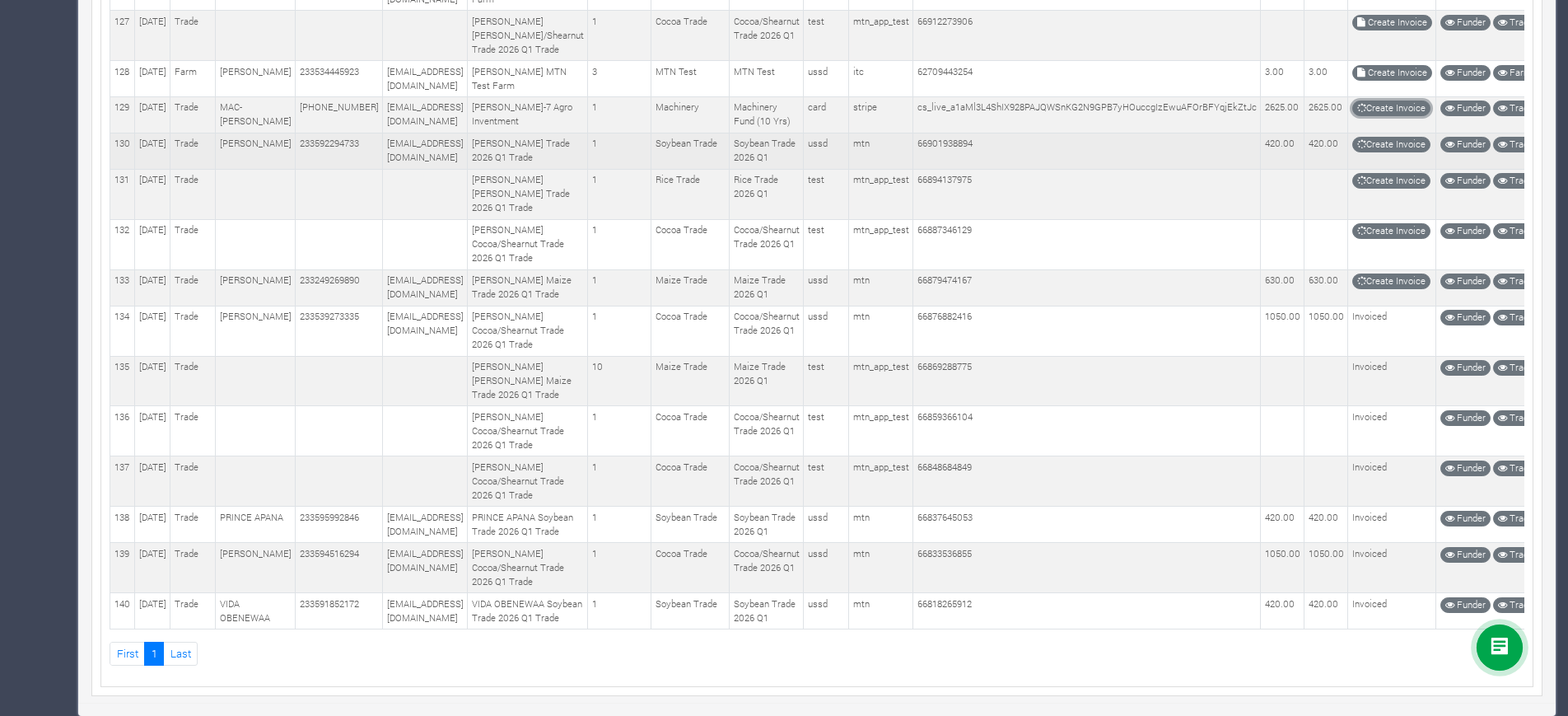
scroll to position [6607, 0]
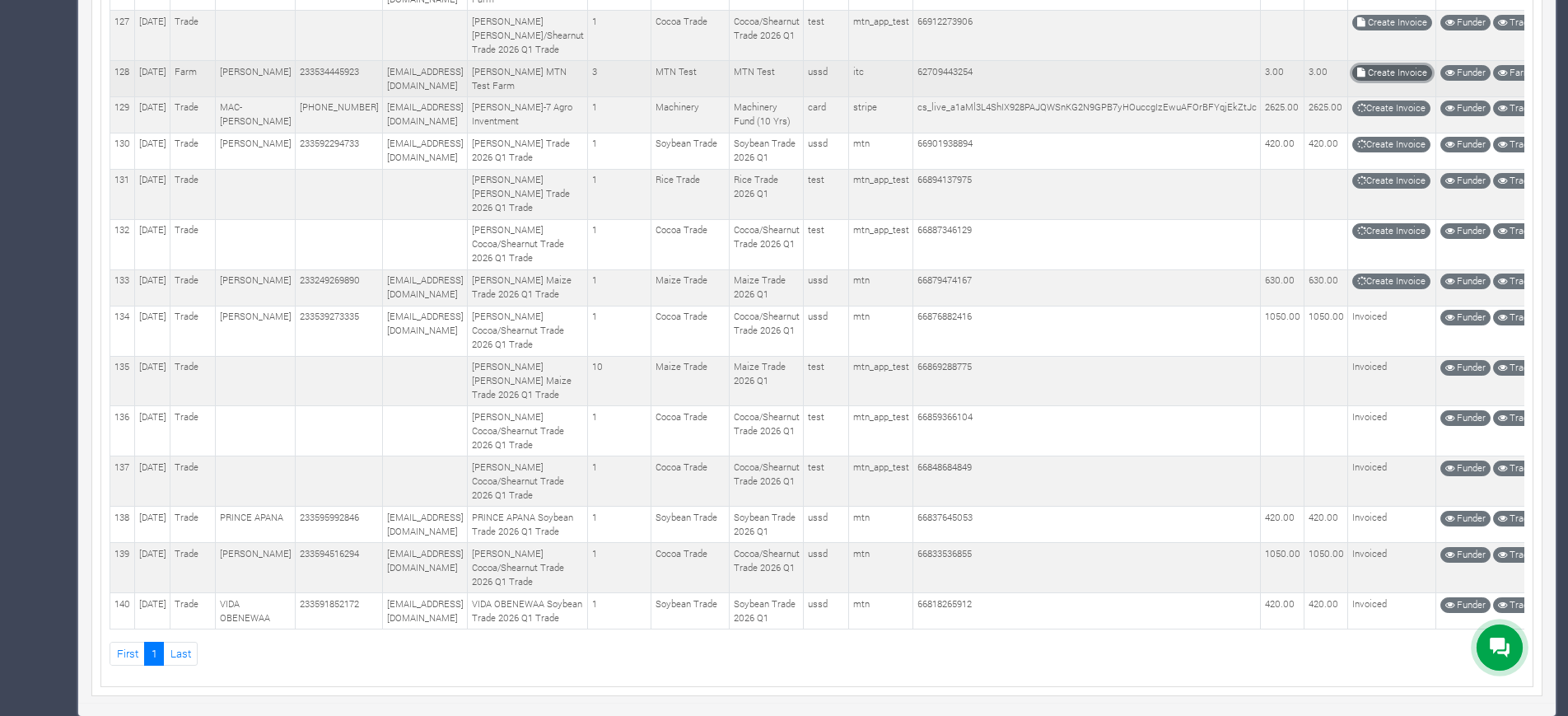
click at [1386, 81] on link "Create Invoice" at bounding box center [1392, 73] width 80 height 16
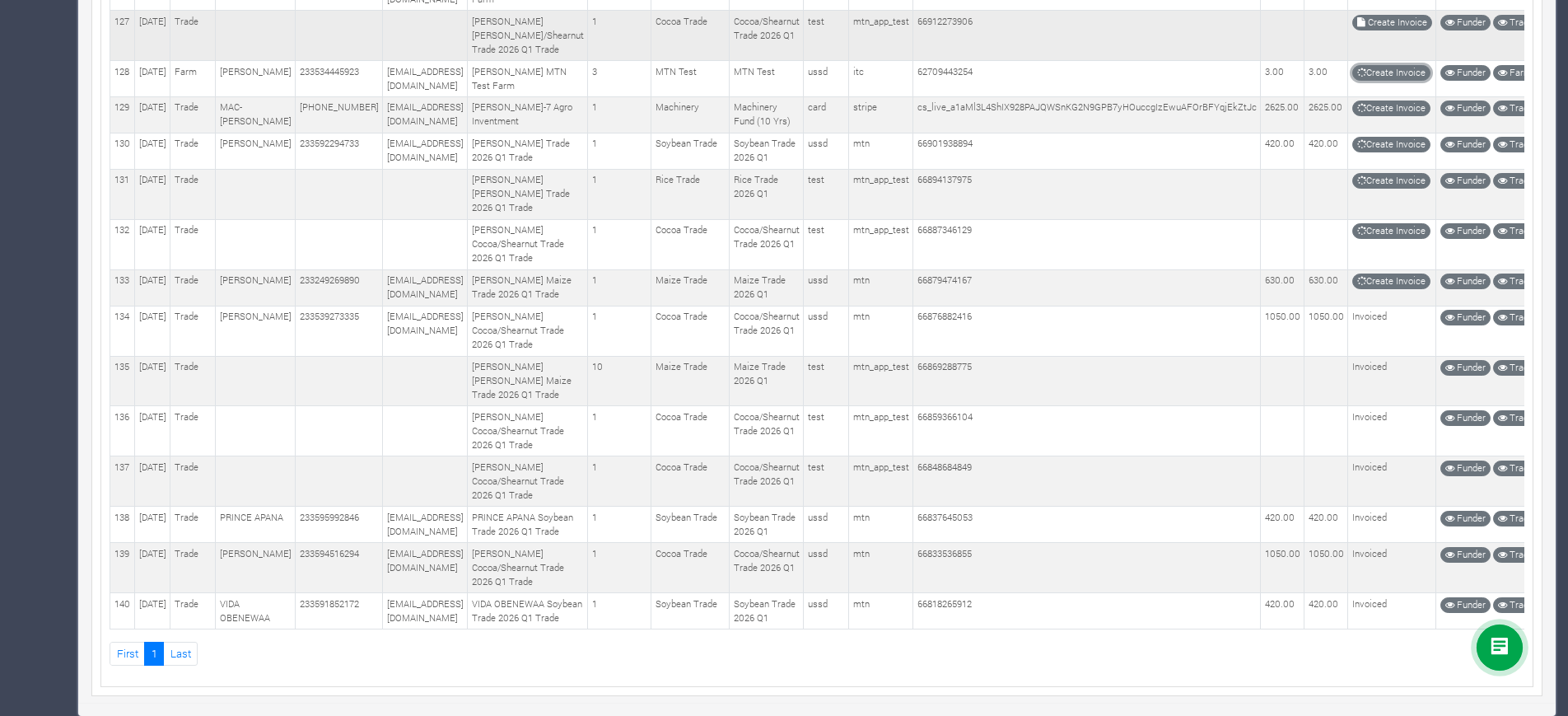
scroll to position [6524, 0]
click at [1397, 31] on link "Create Invoice" at bounding box center [1392, 23] width 80 height 16
